Goal: Task Accomplishment & Management: Manage account settings

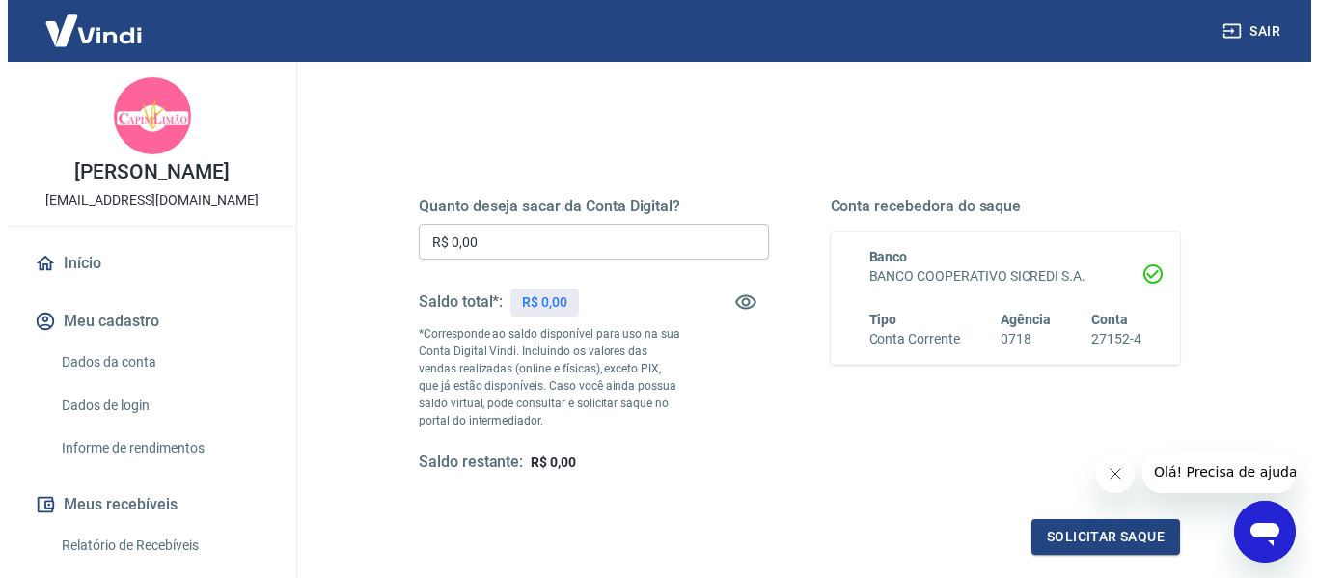
scroll to position [193, 0]
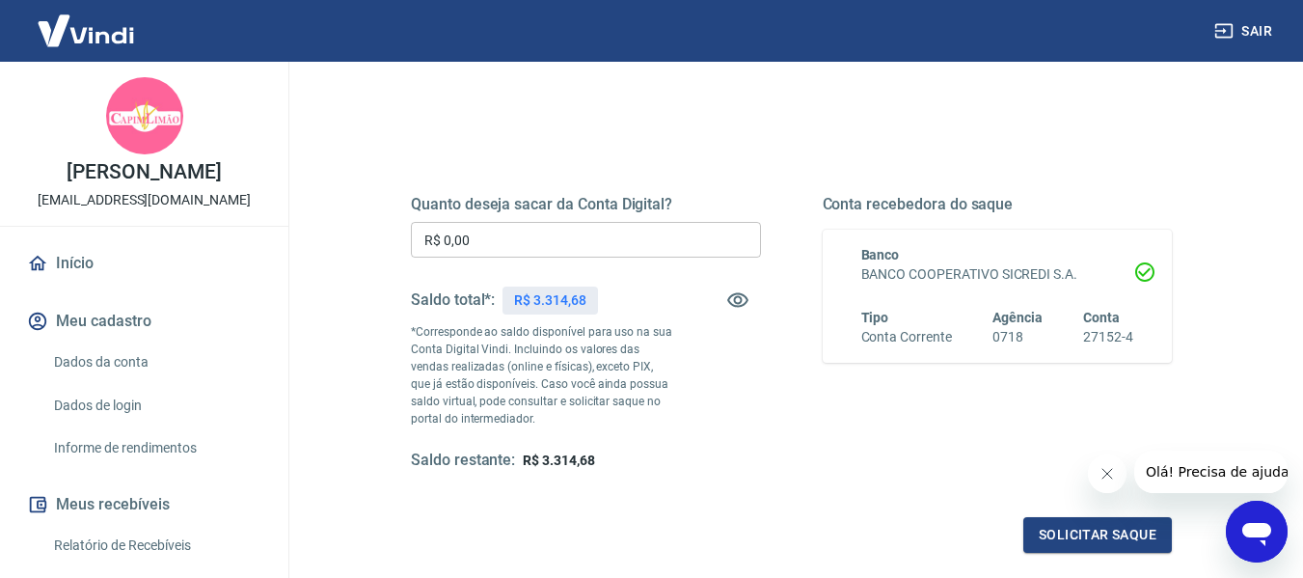
click at [501, 233] on input "R$ 0,00" at bounding box center [586, 240] width 350 height 36
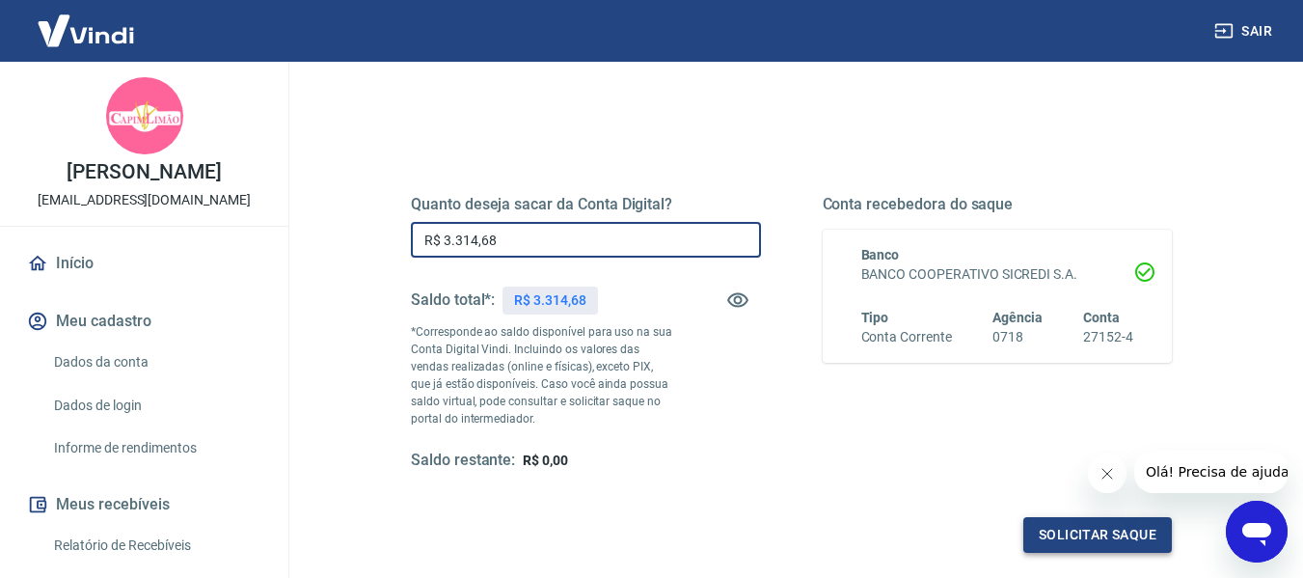
type input "R$ 3.314,68"
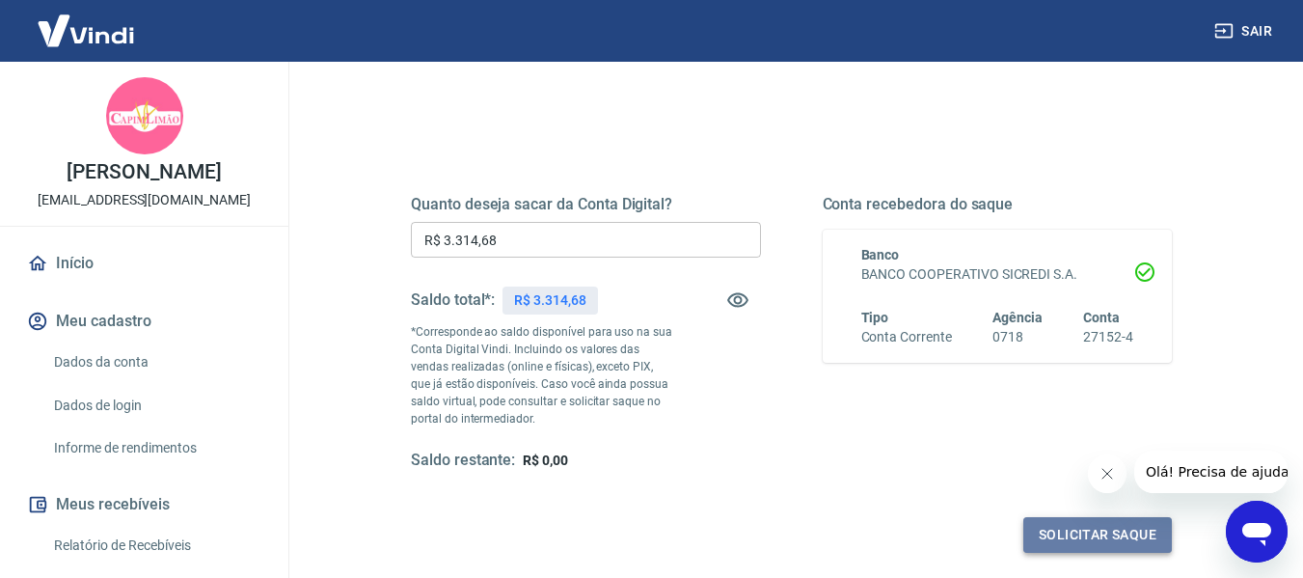
click at [1073, 533] on button "Solicitar saque" at bounding box center [1098, 535] width 149 height 36
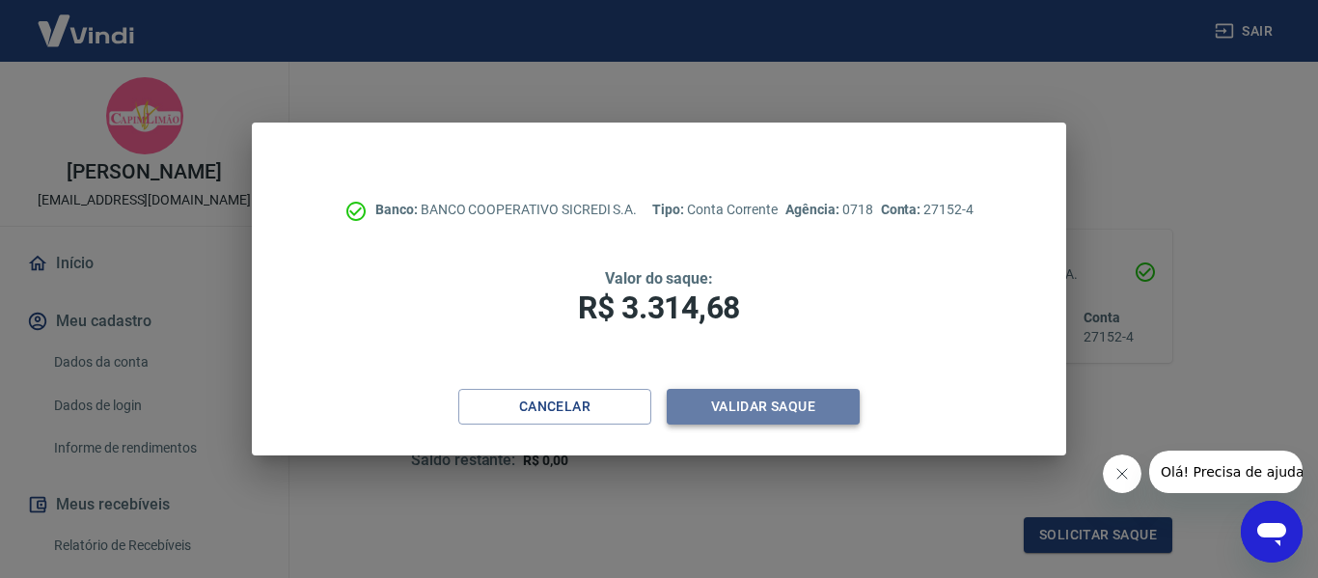
click at [770, 400] on button "Validar saque" at bounding box center [763, 407] width 193 height 36
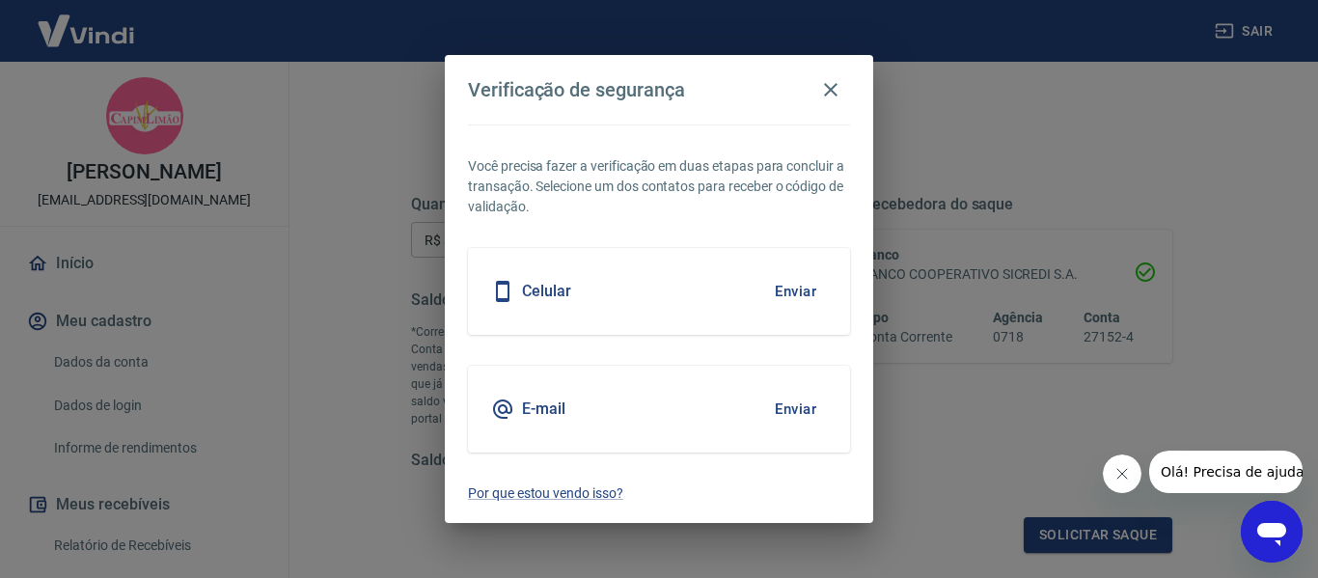
click at [791, 281] on button "Enviar" at bounding box center [795, 291] width 63 height 41
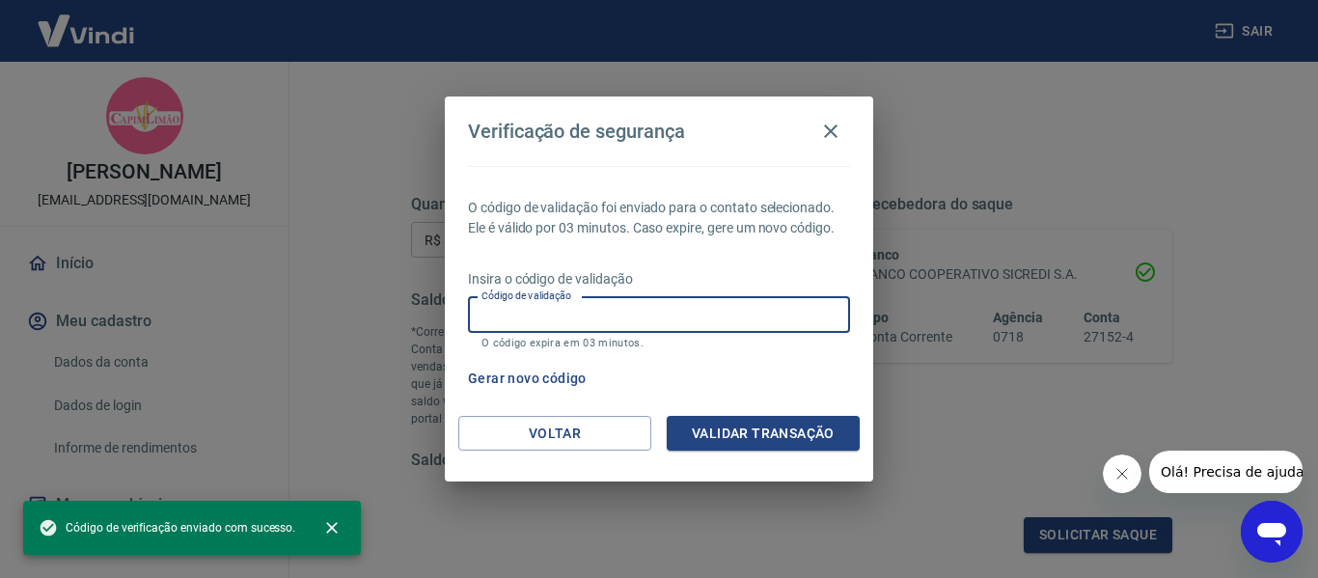
click at [588, 309] on input "Código de validação" at bounding box center [659, 315] width 382 height 36
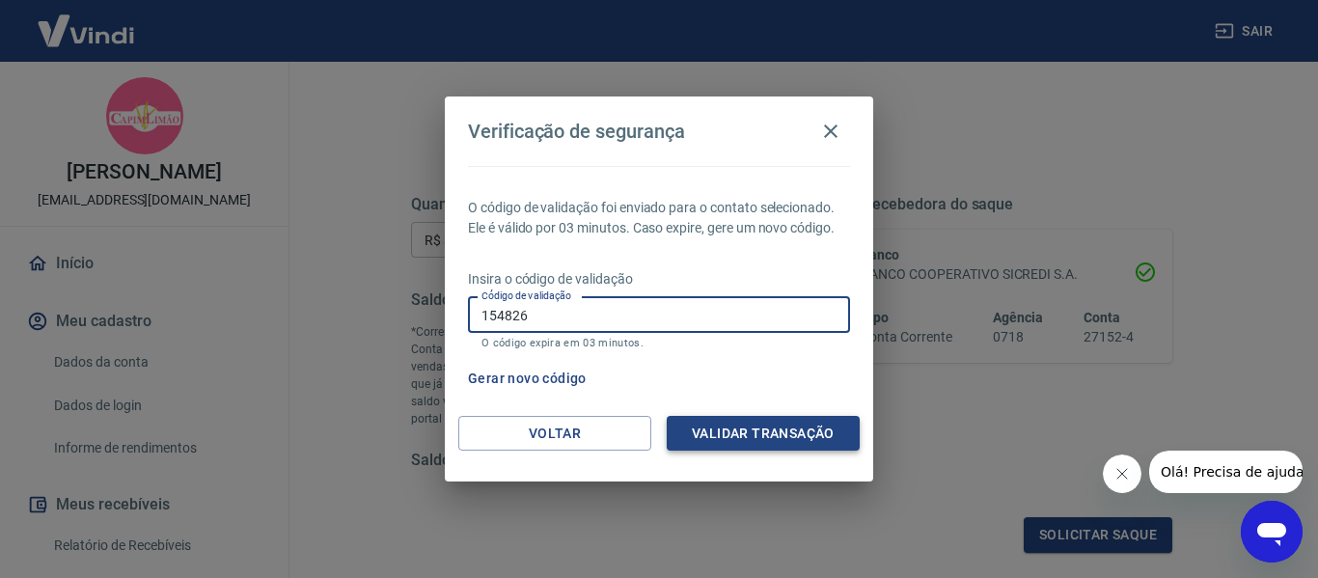
type input "154826"
click at [786, 442] on button "Validar transação" at bounding box center [763, 434] width 193 height 36
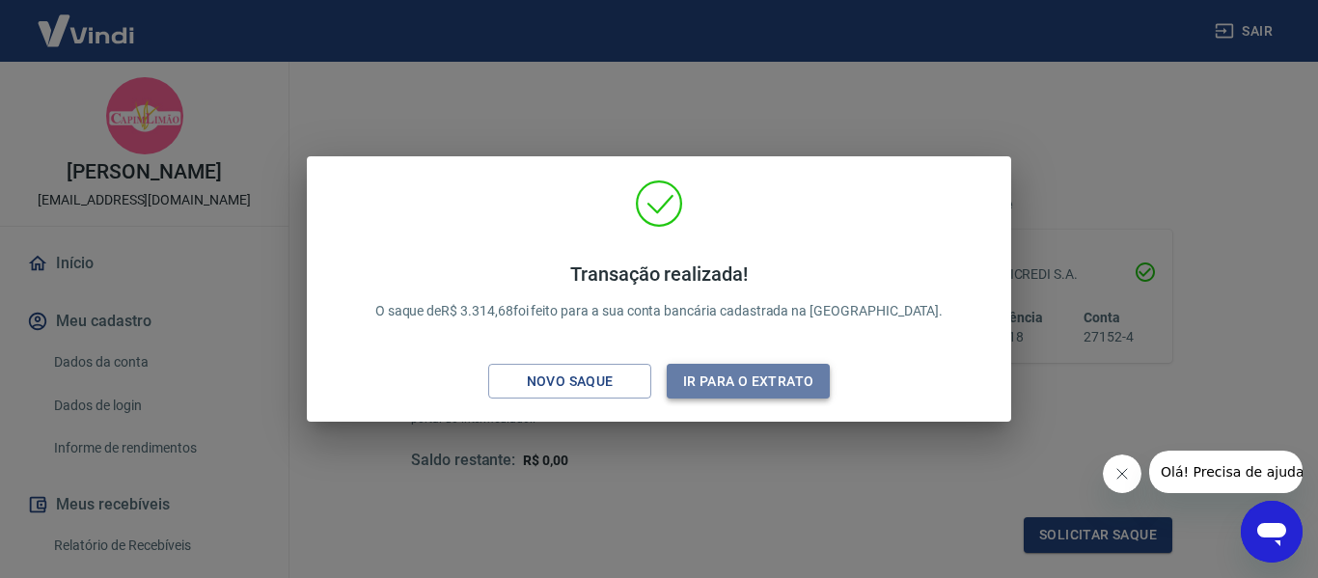
click at [748, 390] on button "Ir para o extrato" at bounding box center [748, 382] width 163 height 36
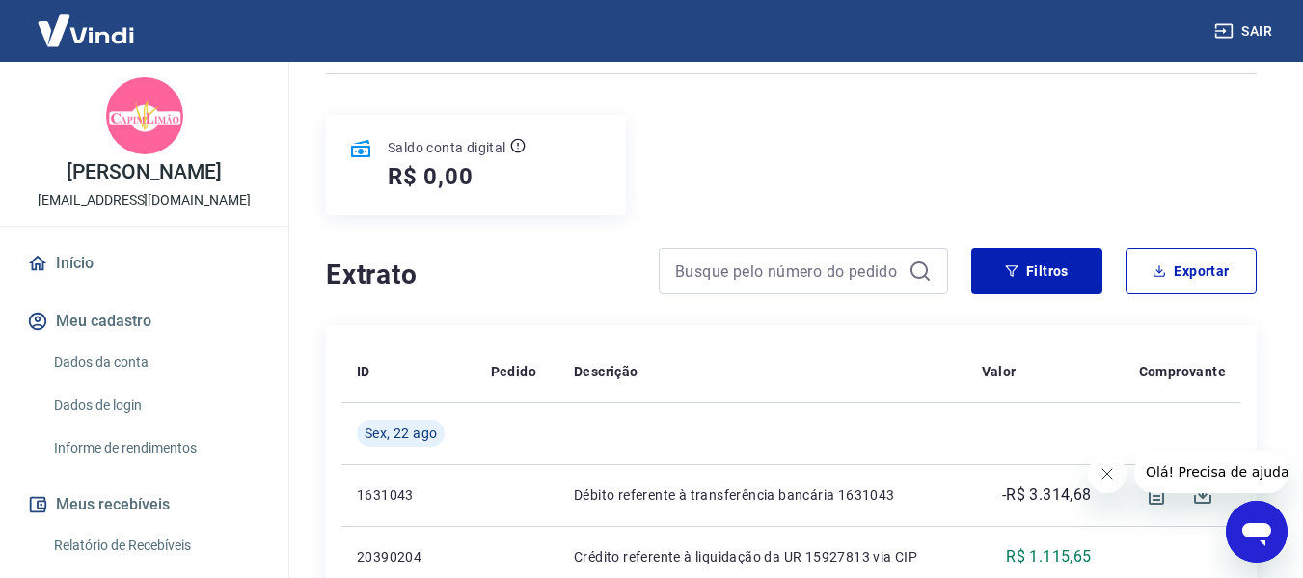
scroll to position [461, 0]
